Goal: Task Accomplishment & Management: Use online tool/utility

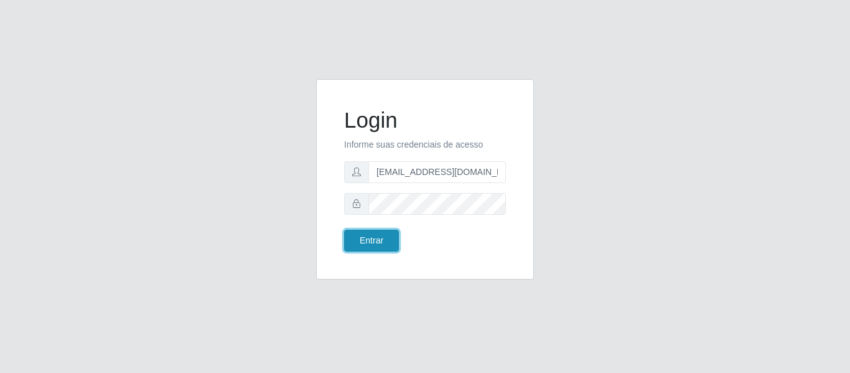
click at [377, 238] on button "Entrar" at bounding box center [371, 241] width 55 height 22
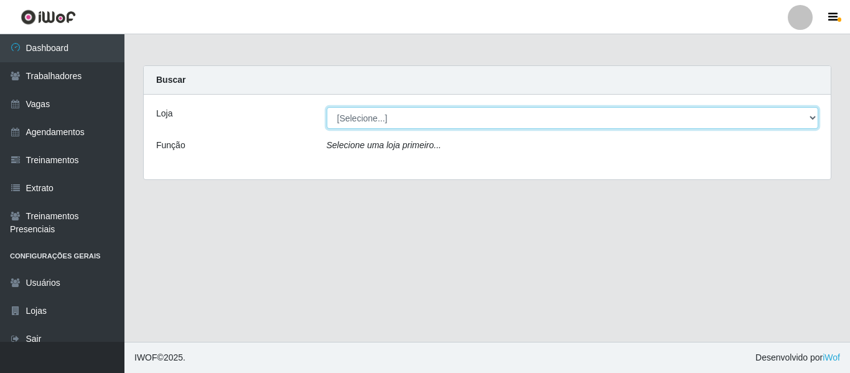
click at [410, 126] on select "[Selecione...] Mister Burg" at bounding box center [573, 118] width 492 height 22
select select "535"
click at [327, 107] on select "[Selecione...] Mister Burg" at bounding box center [573, 118] width 492 height 22
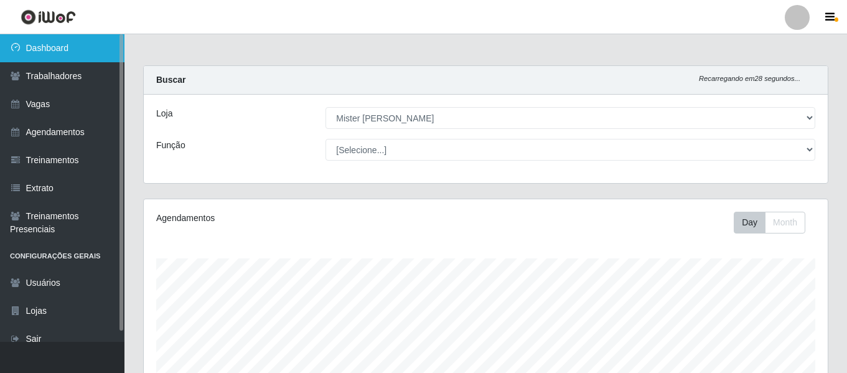
click at [85, 53] on link "Dashboard" at bounding box center [62, 48] width 125 height 28
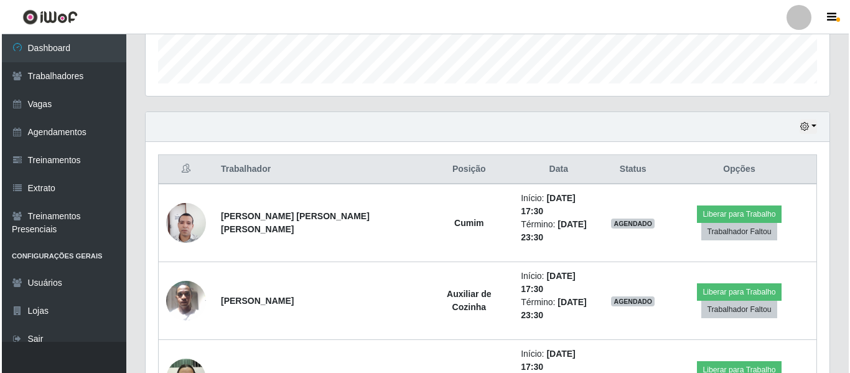
scroll to position [385, 0]
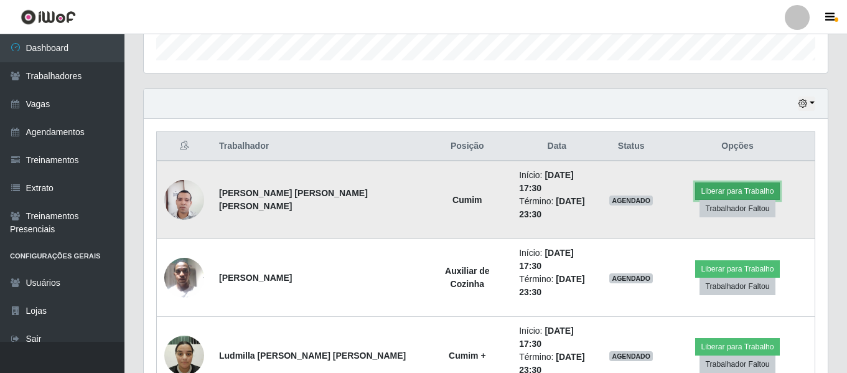
click at [730, 182] on button "Liberar para Trabalho" at bounding box center [737, 190] width 84 height 17
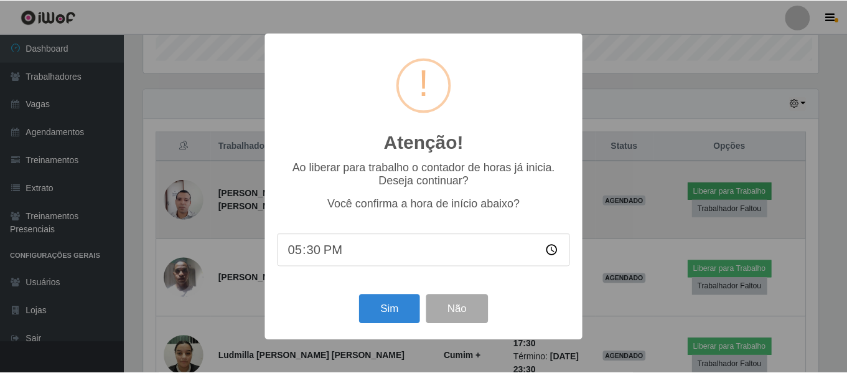
scroll to position [258, 678]
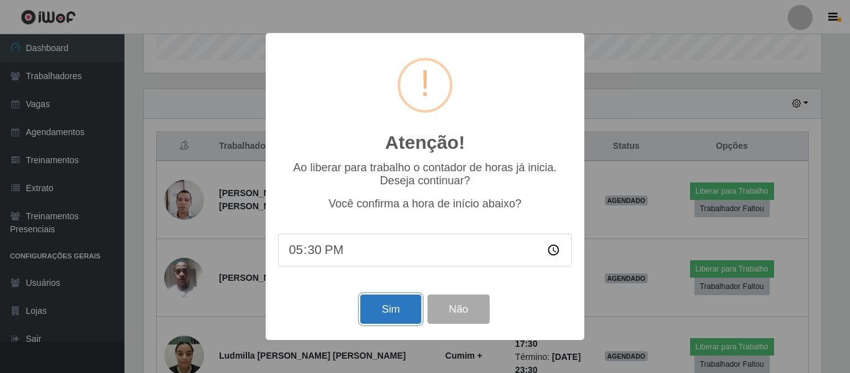
click at [399, 310] on button "Sim" at bounding box center [390, 308] width 60 height 29
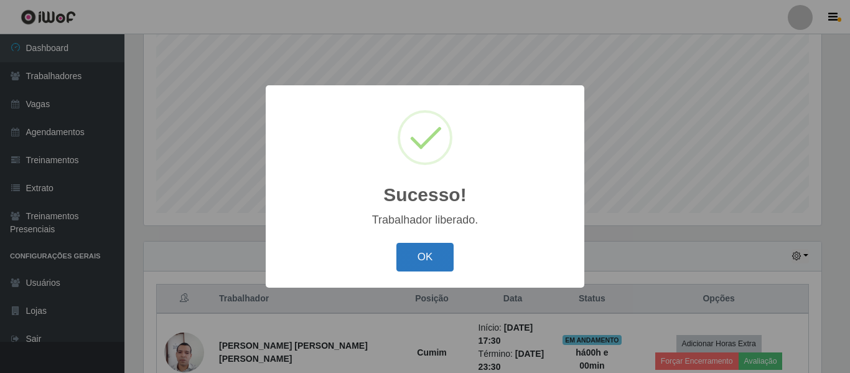
click at [420, 258] on button "OK" at bounding box center [426, 257] width 58 height 29
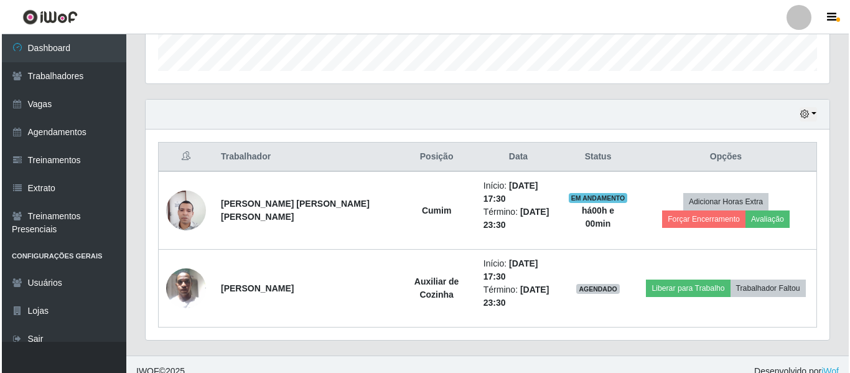
scroll to position [388, 0]
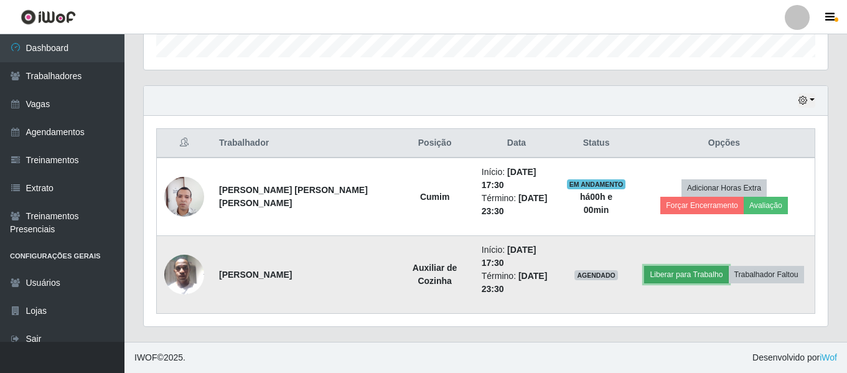
click at [693, 275] on button "Liberar para Trabalho" at bounding box center [686, 274] width 84 height 17
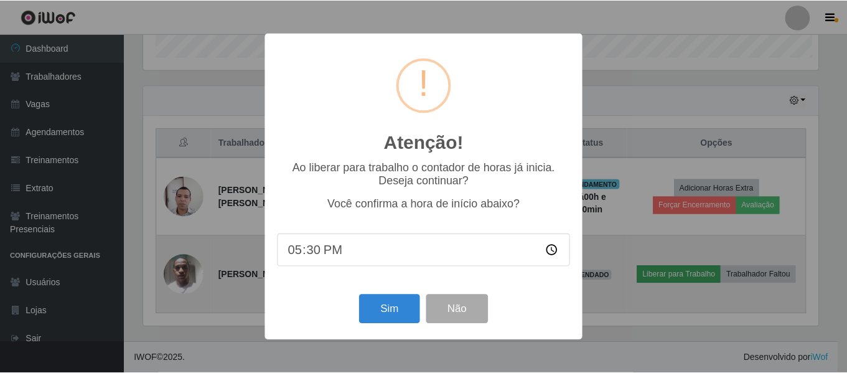
scroll to position [258, 678]
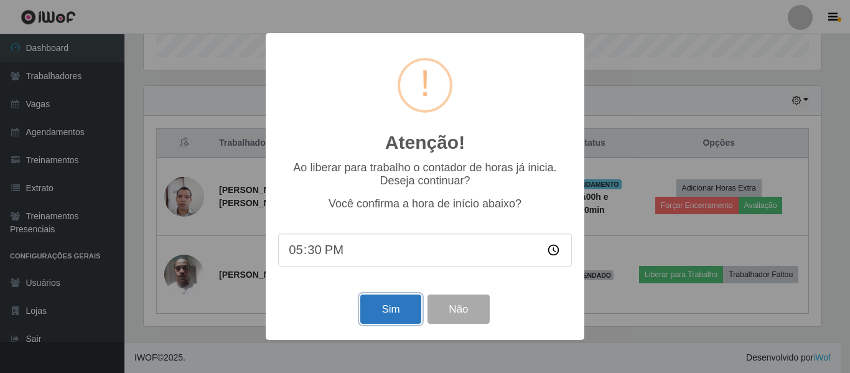
click at [392, 313] on button "Sim" at bounding box center [390, 308] width 60 height 29
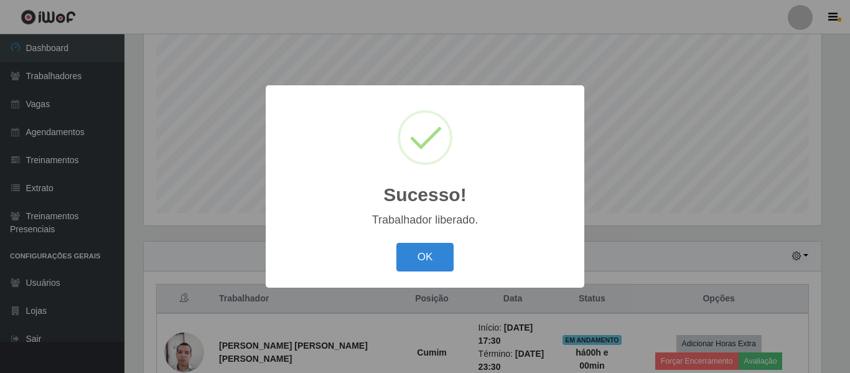
click at [397, 243] on button "OK" at bounding box center [426, 257] width 58 height 29
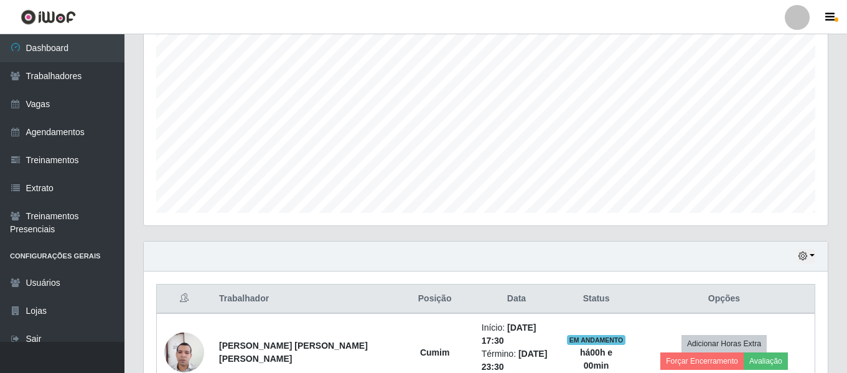
scroll to position [388, 0]
